Goal: Download file/media

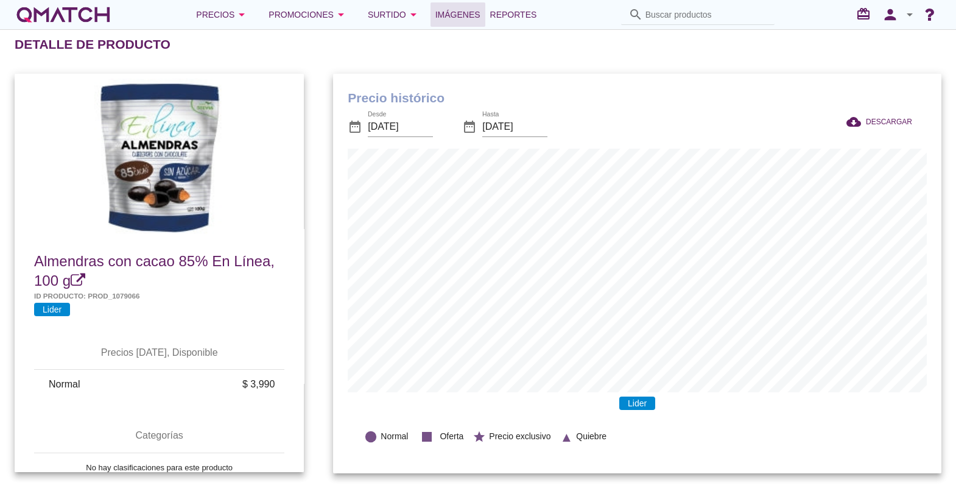
scroll to position [399, 609]
click at [496, 19] on span "Reportes" at bounding box center [513, 14] width 47 height 15
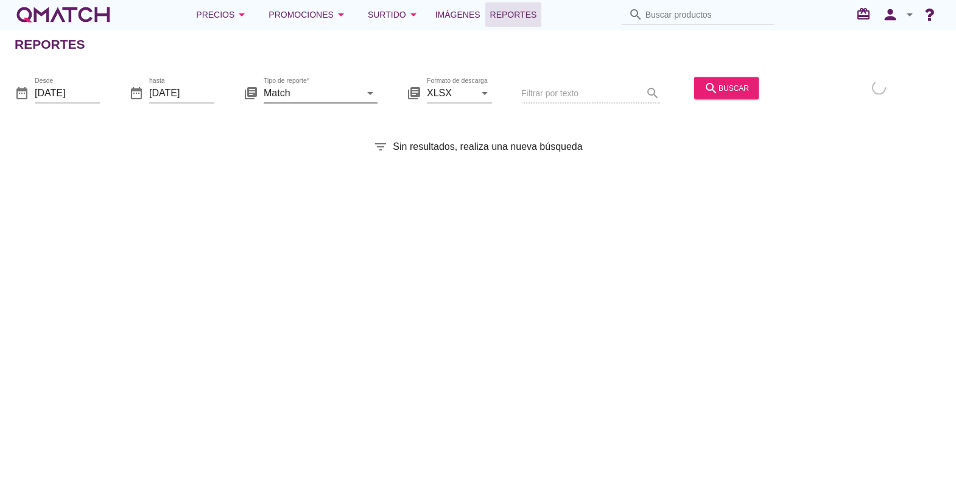
click at [369, 87] on icon "arrow_drop_down" at bounding box center [370, 92] width 15 height 15
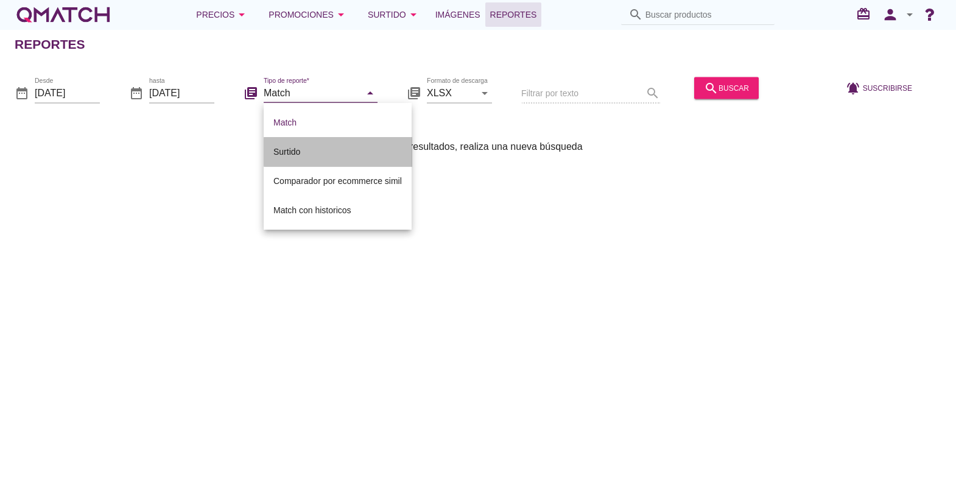
click at [339, 146] on div "Surtido" at bounding box center [338, 151] width 129 height 15
type input "Surtido"
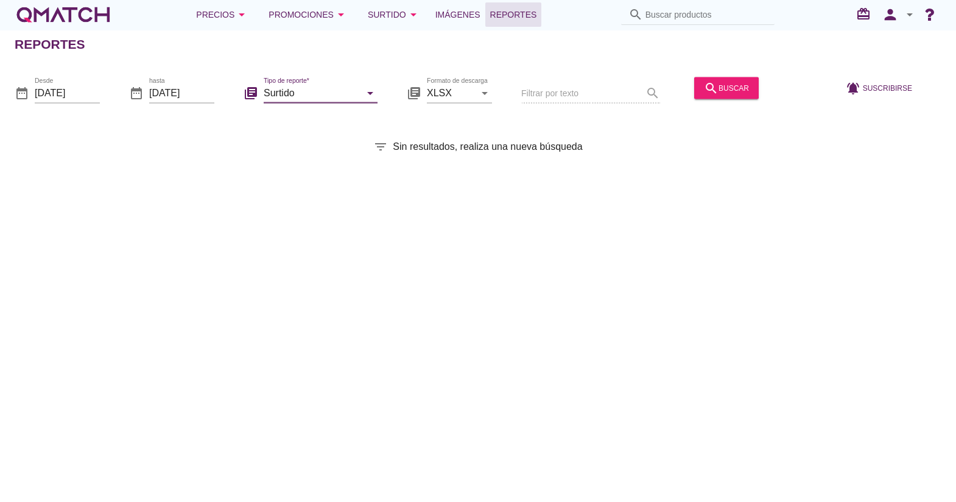
click at [63, 79] on div "date_range Desde 2025-10-01" at bounding box center [57, 95] width 85 height 39
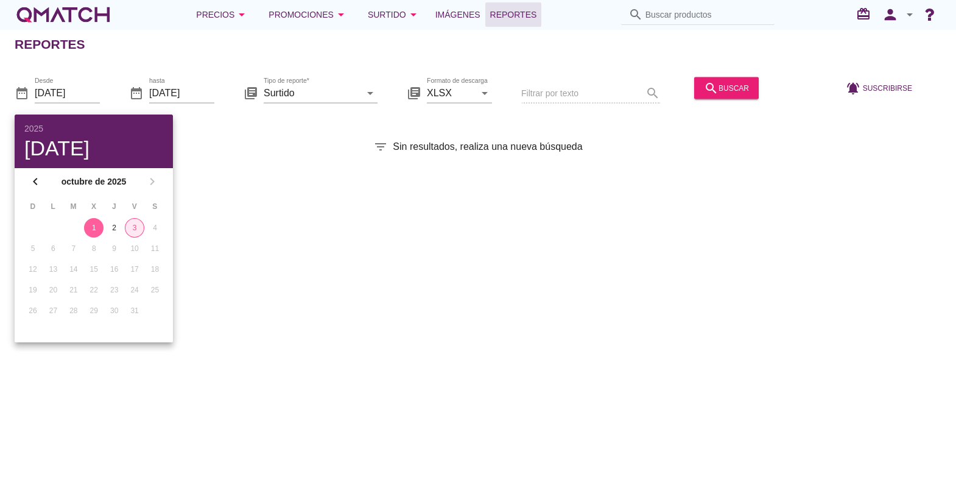
click at [133, 225] on div "3" at bounding box center [134, 227] width 18 height 11
type input "2025-10-03"
click at [189, 83] on input "2025-10-03" at bounding box center [181, 92] width 65 height 19
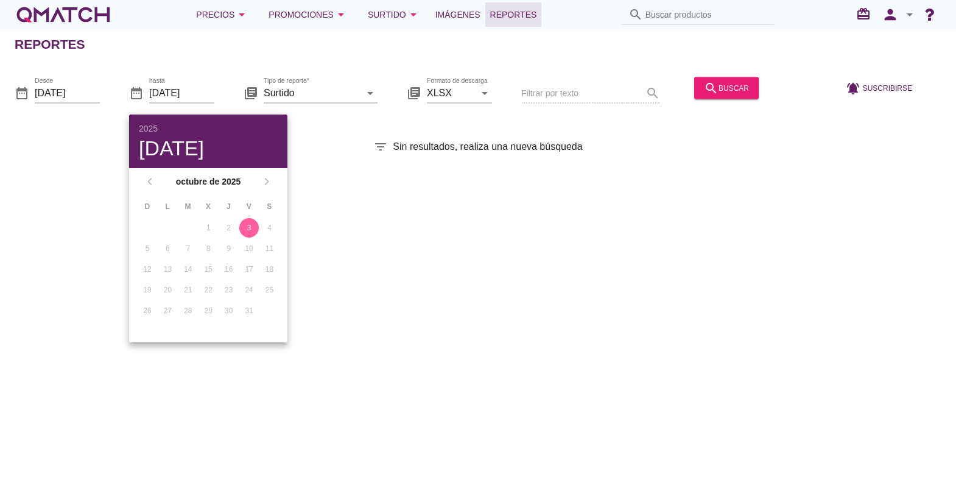
click at [245, 227] on div "3" at bounding box center [248, 227] width 19 height 11
click at [403, 219] on div "Reportes date_range Desde 2025-10-03 date_range hasta 2025-10-03 library_books …" at bounding box center [478, 265] width 956 height 473
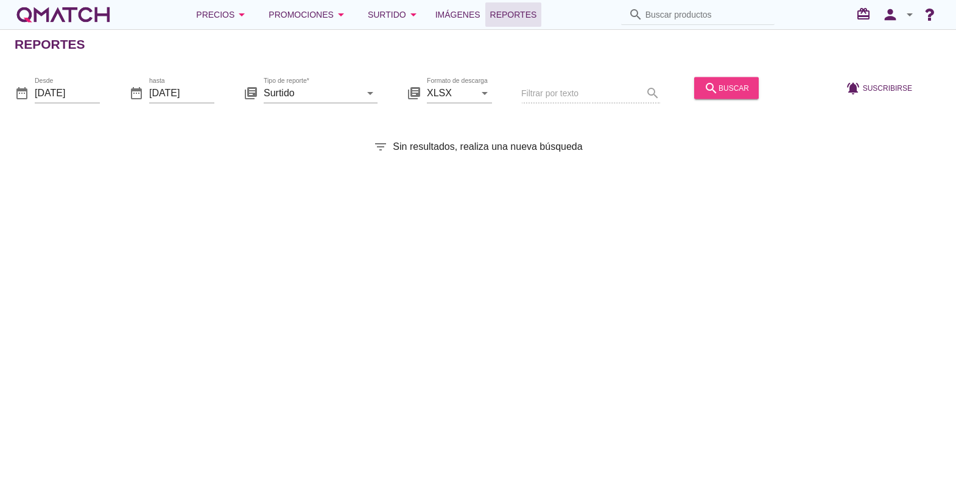
click at [710, 89] on icon "search" at bounding box center [711, 87] width 15 height 15
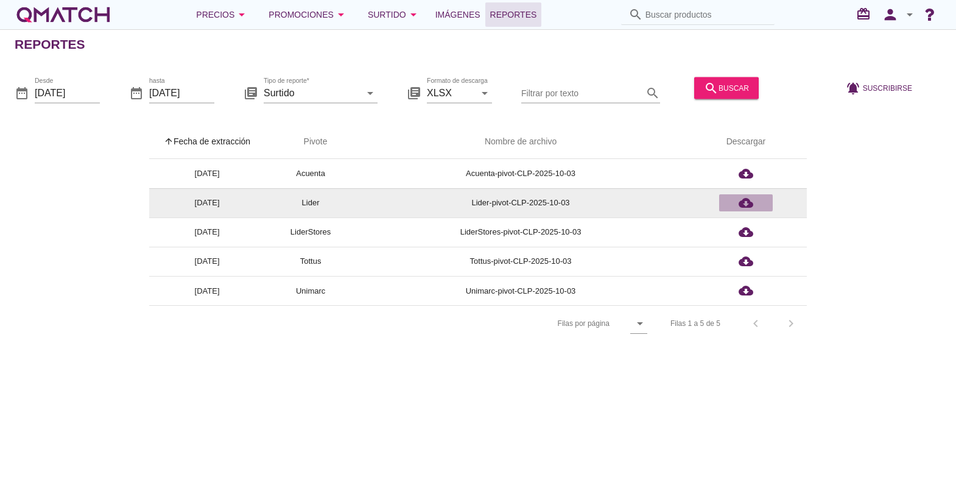
click at [749, 202] on icon "cloud_download" at bounding box center [746, 203] width 15 height 15
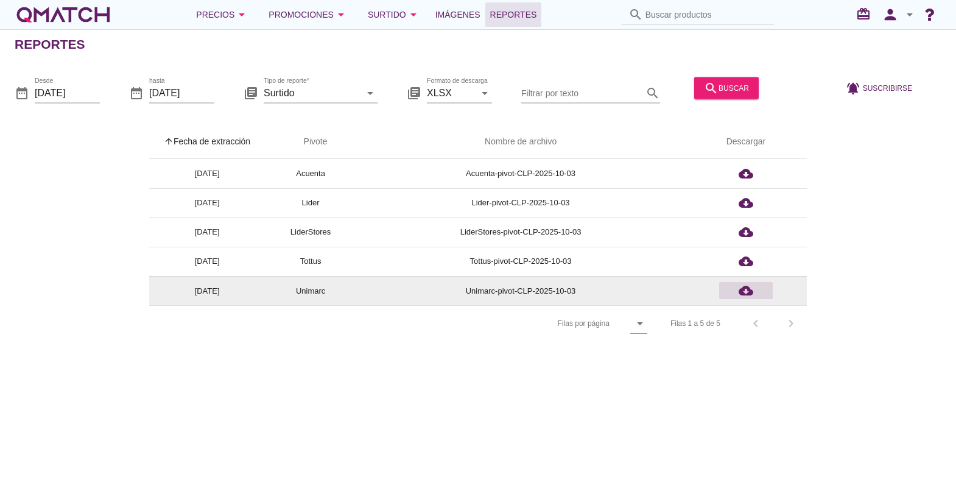
click at [747, 288] on icon "cloud_download" at bounding box center [746, 290] width 15 height 15
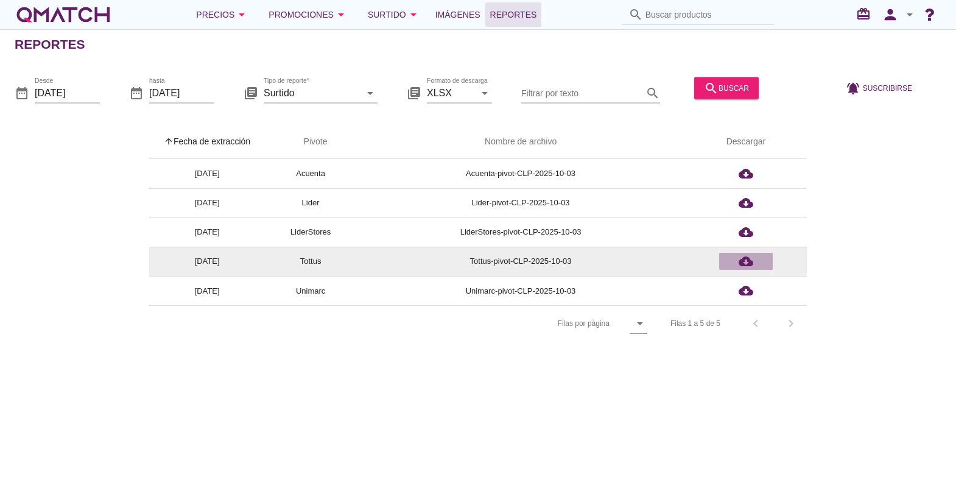
click at [743, 260] on icon "cloud_download" at bounding box center [746, 261] width 15 height 15
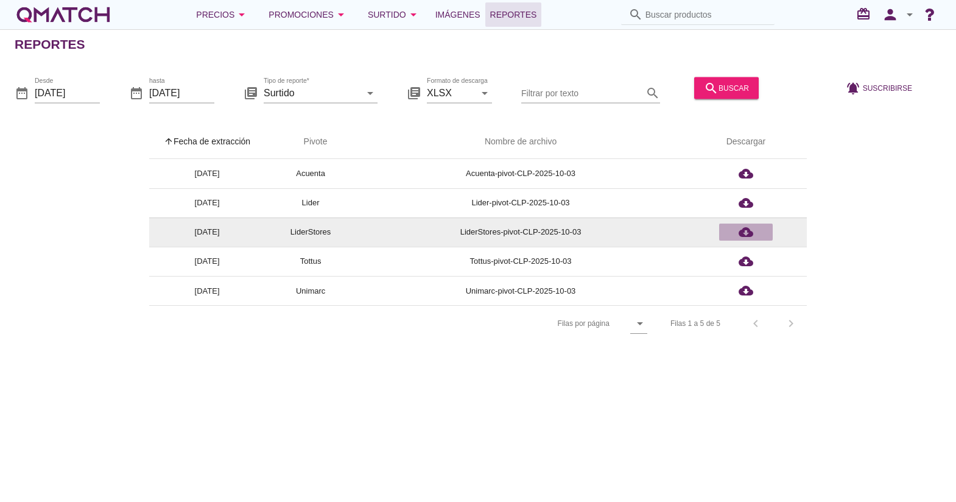
click at [743, 228] on icon "cloud_download" at bounding box center [746, 232] width 15 height 15
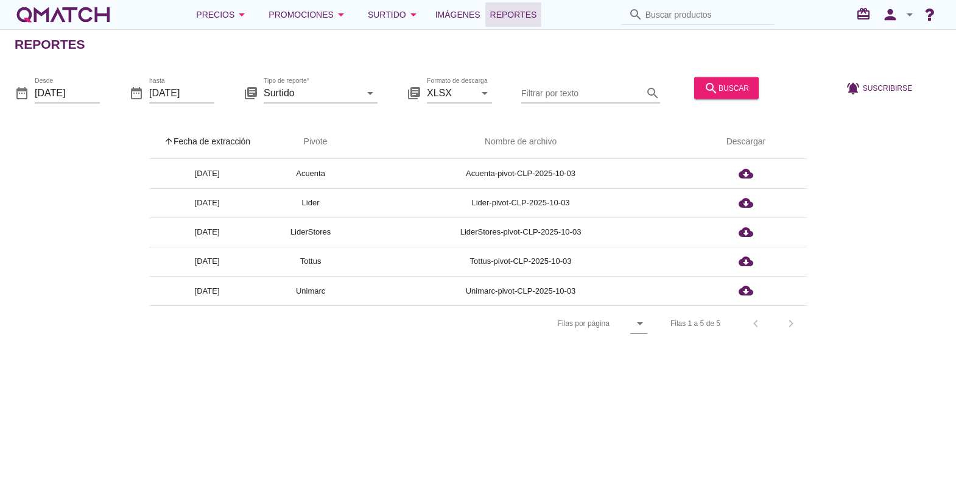
click at [685, 373] on div "Reportes date_range Desde 2025-10-03 date_range hasta 2025-10-03 library_books …" at bounding box center [478, 265] width 956 height 473
